Goal: Information Seeking & Learning: Learn about a topic

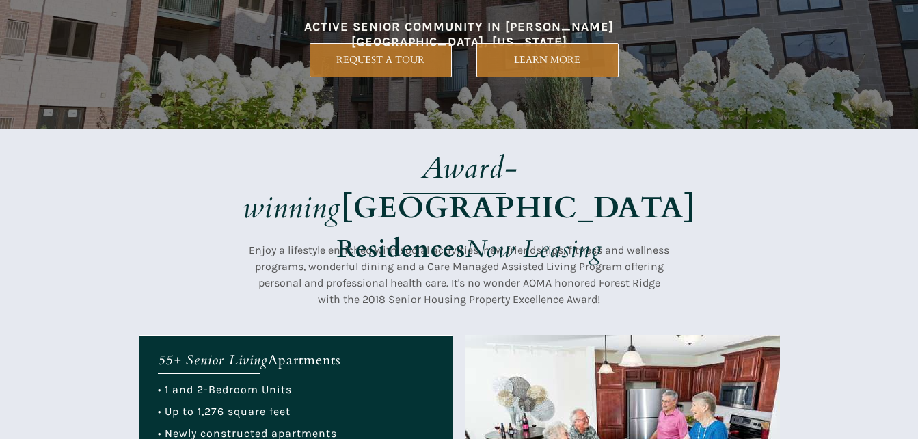
scroll to position [205, 0]
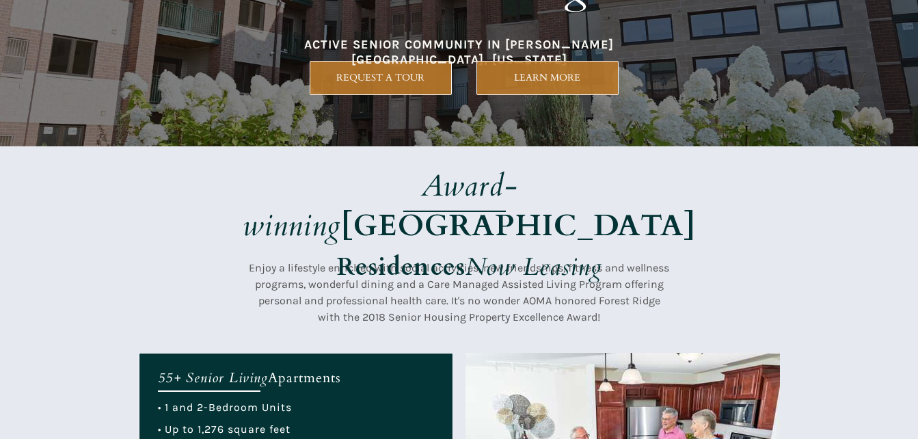
click at [368, 76] on span "REQUEST A TOUR" at bounding box center [380, 78] width 141 height 12
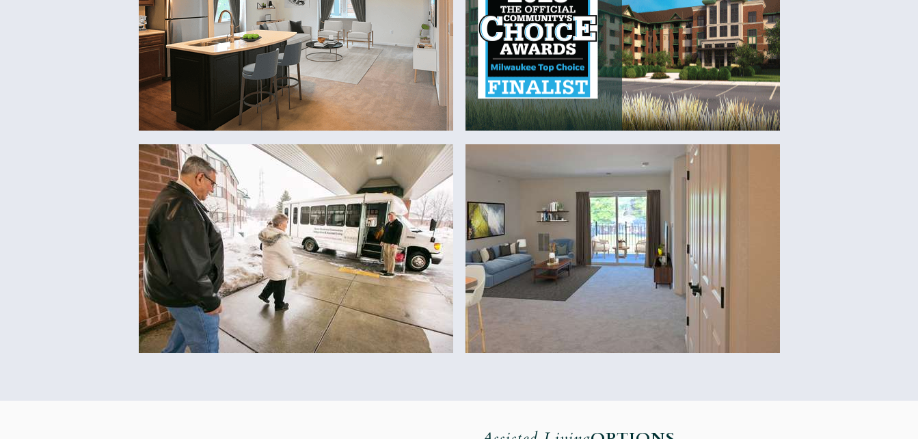
scroll to position [514, 0]
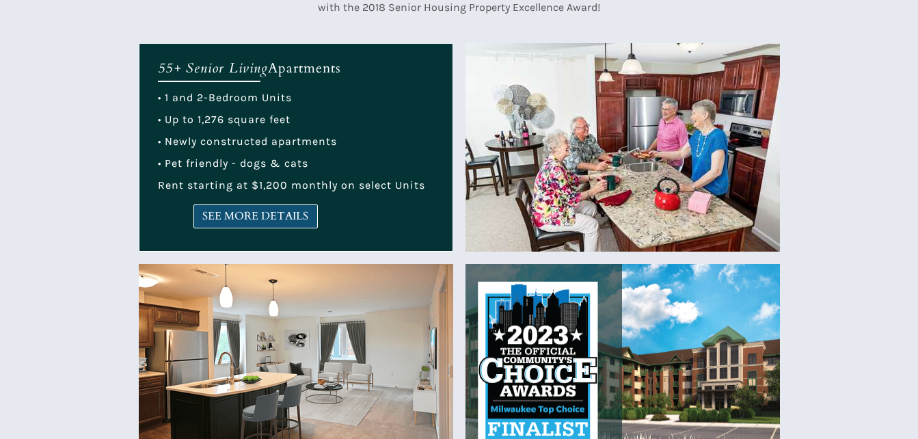
click at [281, 213] on span "SEE MORE DETAILS" at bounding box center [255, 216] width 123 height 13
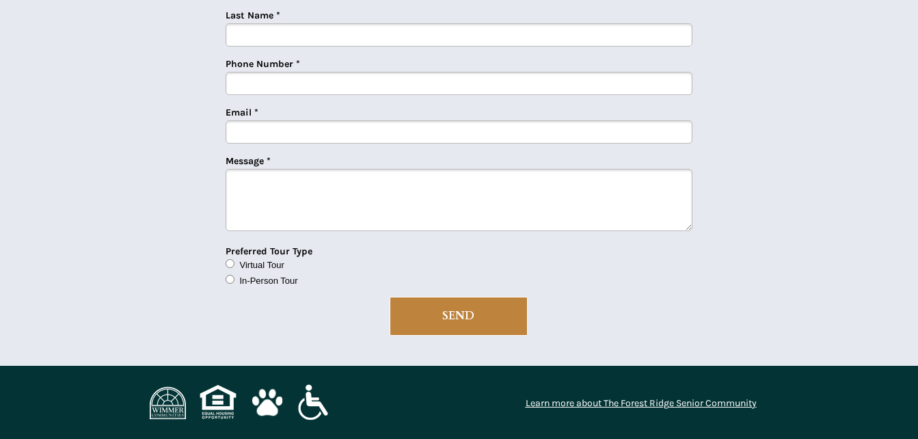
scroll to position [3491, 0]
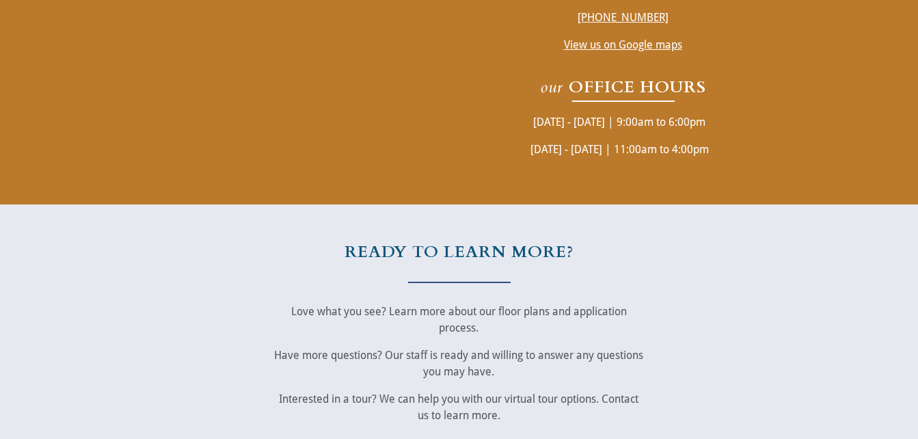
scroll to position [2870, 0]
